Goal: Task Accomplishment & Management: Manage account settings

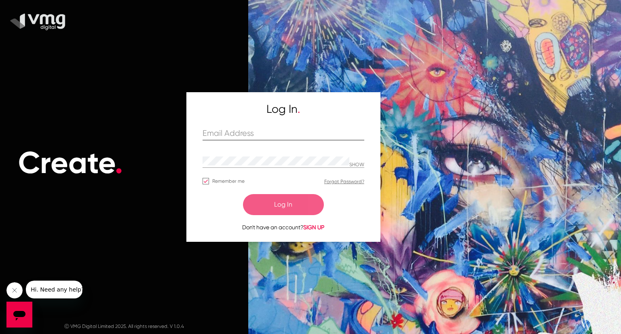
click at [235, 131] on input "text" at bounding box center [284, 133] width 162 height 9
type input "[PERSON_NAME][EMAIL_ADDRESS][DOMAIN_NAME]"
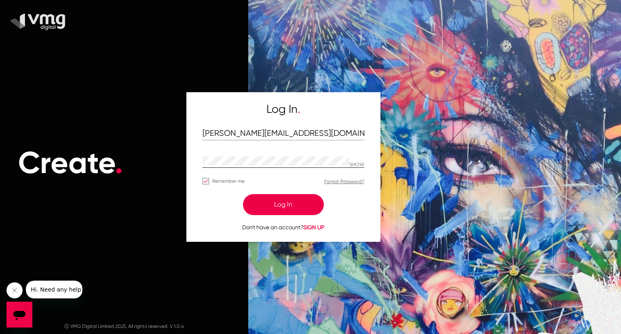
click at [361, 163] on p "SHOW" at bounding box center [356, 165] width 15 height 6
click at [293, 213] on button "Log In" at bounding box center [283, 204] width 81 height 21
click at [294, 204] on button "Log In" at bounding box center [283, 204] width 81 height 21
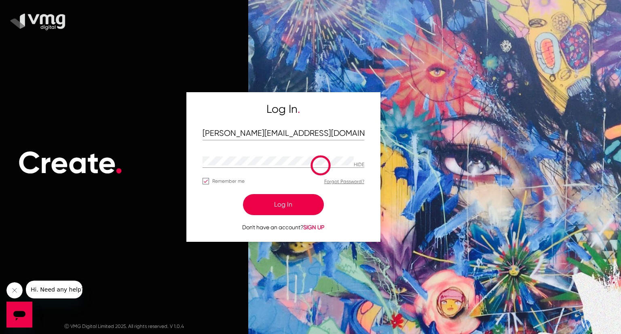
click at [294, 204] on button "Log In" at bounding box center [283, 204] width 81 height 21
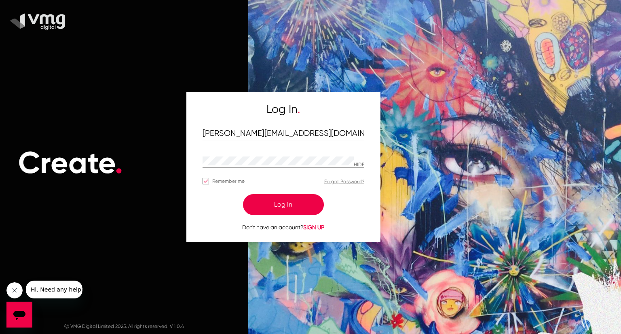
click at [294, 204] on button "Log In" at bounding box center [283, 204] width 81 height 21
click at [296, 131] on input "[PERSON_NAME][EMAIL_ADDRESS][DOMAIN_NAME]" at bounding box center [284, 133] width 162 height 9
click at [287, 206] on button "Log In" at bounding box center [283, 204] width 81 height 21
click at [279, 204] on button "Log In" at bounding box center [283, 204] width 81 height 21
click at [365, 163] on div "Log In . [PERSON_NAME][EMAIL_ADDRESS][DOMAIN_NAME] SHOW Remember me Forgot Pass…" at bounding box center [283, 167] width 194 height 150
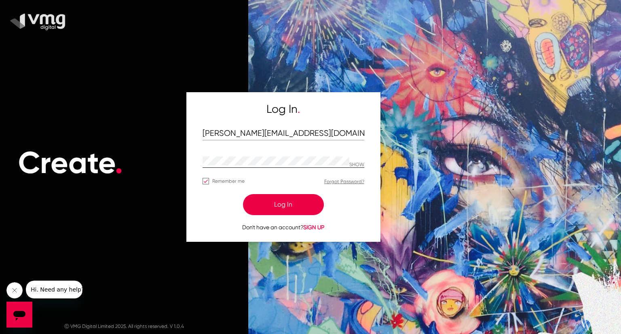
click at [360, 165] on p "SHOW" at bounding box center [356, 165] width 15 height 6
click at [286, 206] on button "Log In" at bounding box center [283, 204] width 81 height 21
click at [290, 188] on div "Remember me Forgot Password?" at bounding box center [284, 183] width 162 height 14
click at [289, 197] on button "Log In" at bounding box center [283, 204] width 81 height 21
click at [291, 207] on button "Log In" at bounding box center [283, 204] width 81 height 21
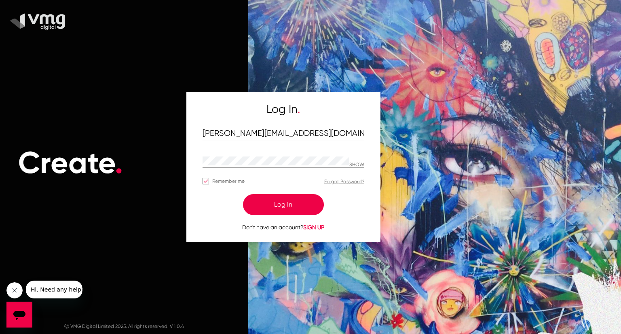
click at [291, 207] on button "Log In" at bounding box center [283, 204] width 81 height 21
